Goal: Transaction & Acquisition: Book appointment/travel/reservation

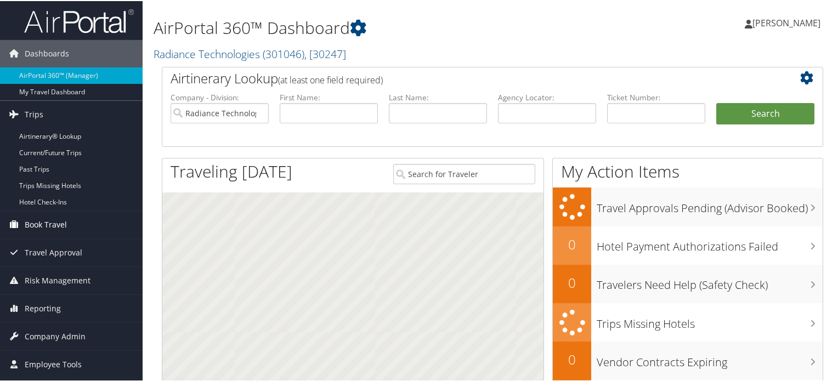
click at [16, 227] on icon at bounding box center [13, 223] width 16 height 16
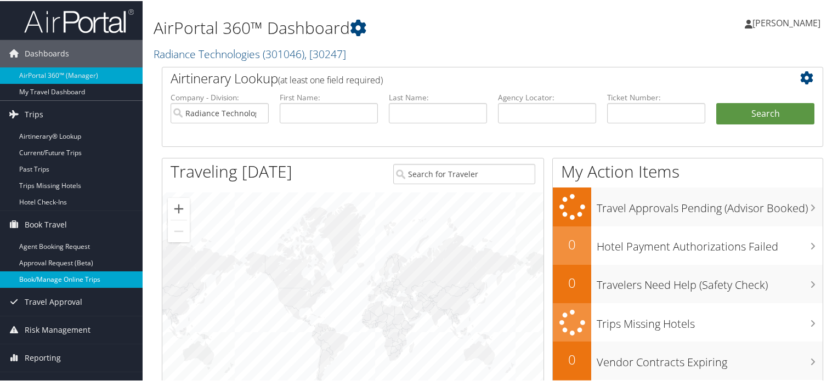
click at [21, 276] on link "Book/Manage Online Trips" at bounding box center [71, 278] width 143 height 16
